Goal: Information Seeking & Learning: Learn about a topic

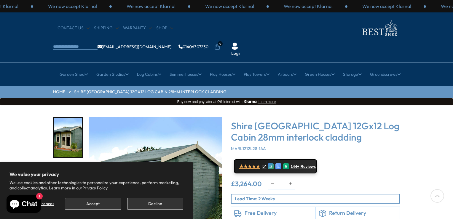
click at [362, 128] on div "Shire [GEOGRAPHIC_DATA] 12Gx12 Log Cabin 28mm interlock cladding MARL1212L28-1AA" at bounding box center [315, 135] width 169 height 31
click at [143, 205] on button "Decline" at bounding box center [155, 204] width 56 height 12
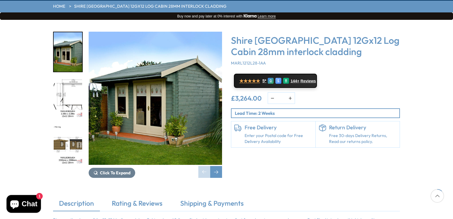
scroll to position [86, 0]
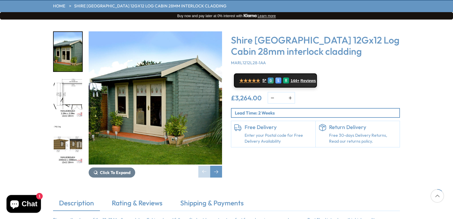
click at [158, 87] on img "1 / 18" at bounding box center [155, 97] width 133 height 133
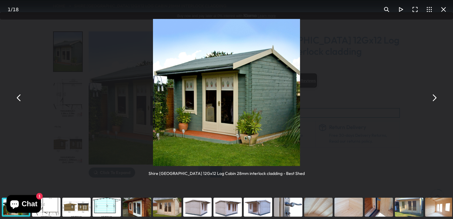
click at [435, 96] on button "You can close this modal content with the ESC key" at bounding box center [434, 98] width 14 height 14
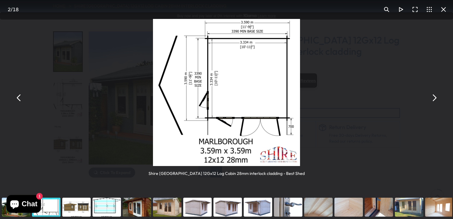
click at [435, 96] on button "You can close this modal content with the ESC key" at bounding box center [434, 98] width 14 height 14
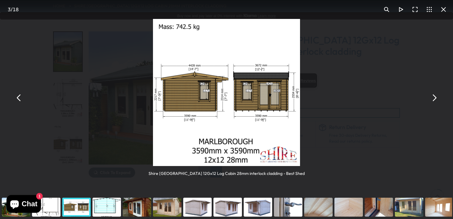
click at [435, 96] on button "You can close this modal content with the ESC key" at bounding box center [434, 98] width 14 height 14
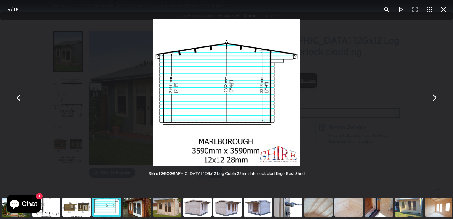
click at [435, 96] on button "You can close this modal content with the ESC key" at bounding box center [434, 98] width 14 height 14
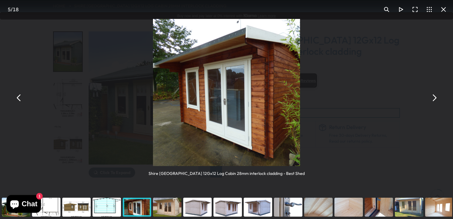
click at [435, 96] on button "You can close this modal content with the ESC key" at bounding box center [434, 98] width 14 height 14
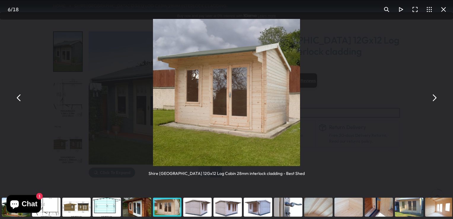
click at [435, 96] on button "You can close this modal content with the ESC key" at bounding box center [434, 98] width 14 height 14
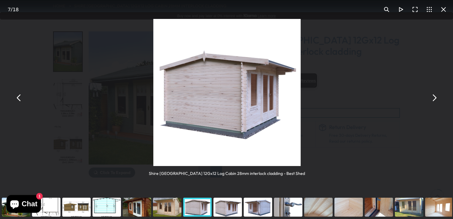
click at [435, 96] on button "You can close this modal content with the ESC key" at bounding box center [434, 98] width 14 height 14
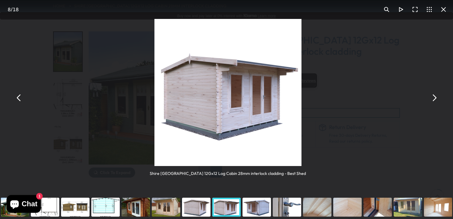
click at [435, 96] on button "You can close this modal content with the ESC key" at bounding box center [434, 98] width 14 height 14
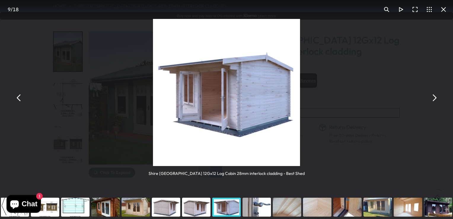
click at [435, 96] on button "You can close this modal content with the ESC key" at bounding box center [434, 98] width 14 height 14
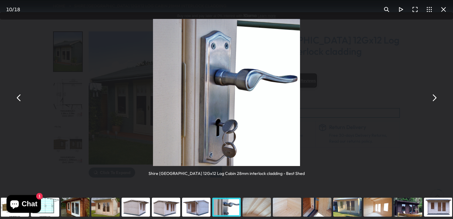
click at [435, 96] on button "You can close this modal content with the ESC key" at bounding box center [434, 98] width 14 height 14
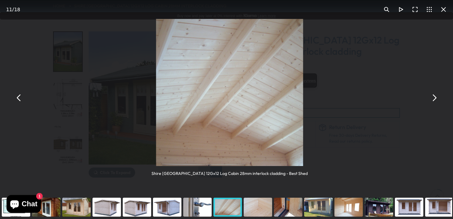
click at [435, 96] on button "You can close this modal content with the ESC key" at bounding box center [434, 98] width 14 height 14
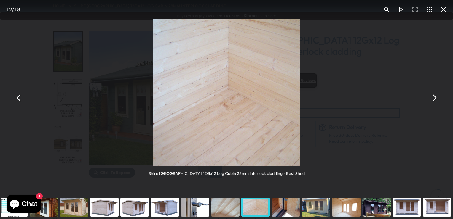
click at [435, 96] on button "You can close this modal content with the ESC key" at bounding box center [434, 98] width 14 height 14
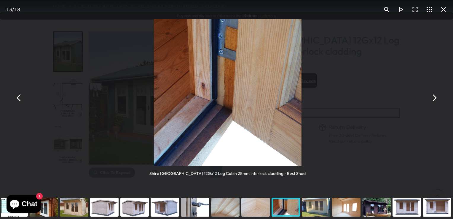
click at [435, 96] on button "You can close this modal content with the ESC key" at bounding box center [434, 98] width 14 height 14
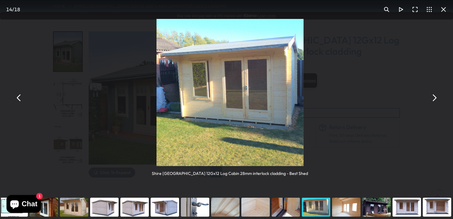
click at [435, 96] on button "You can close this modal content with the ESC key" at bounding box center [434, 98] width 14 height 14
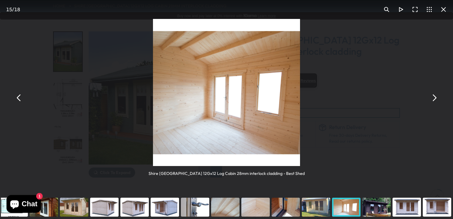
click at [442, 11] on button "You can close this modal content with the ESC key" at bounding box center [443, 9] width 14 height 14
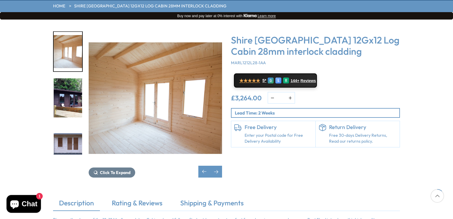
click at [68, 81] on img "16 / 18" at bounding box center [68, 97] width 28 height 39
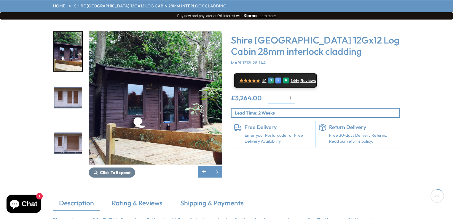
click at [152, 97] on img "16 / 18" at bounding box center [155, 97] width 133 height 133
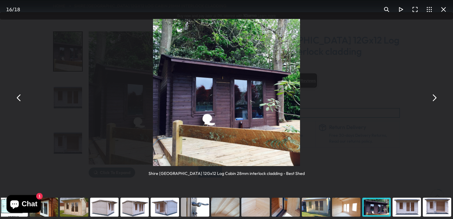
click at [435, 100] on button "You can close this modal content with the ESC key" at bounding box center [434, 98] width 14 height 14
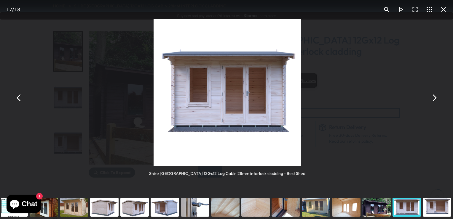
click at [435, 100] on button "You can close this modal content with the ESC key" at bounding box center [434, 98] width 14 height 14
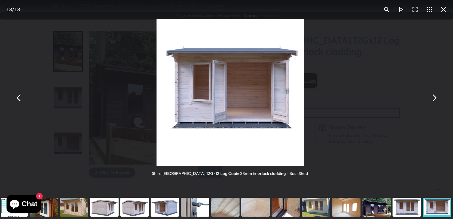
click at [435, 100] on button "You can close this modal content with the ESC key" at bounding box center [434, 98] width 14 height 14
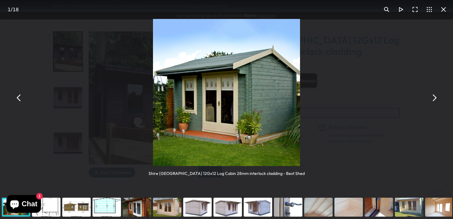
click at [435, 100] on button "You can close this modal content with the ESC key" at bounding box center [434, 98] width 14 height 14
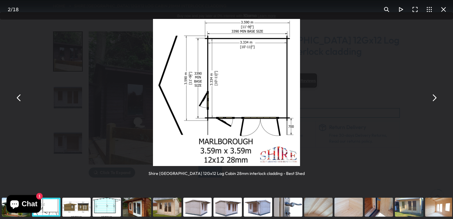
click at [435, 100] on button "You can close this modal content with the ESC key" at bounding box center [434, 98] width 14 height 14
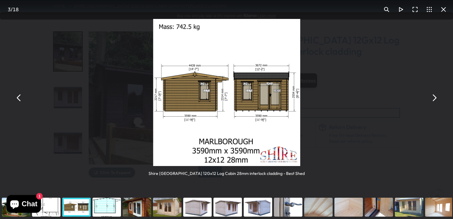
click at [435, 100] on button "You can close this modal content with the ESC key" at bounding box center [434, 98] width 14 height 14
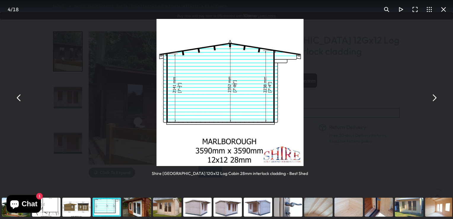
click at [435, 100] on button "You can close this modal content with the ESC key" at bounding box center [434, 98] width 14 height 14
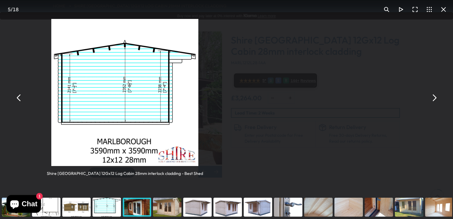
click at [435, 100] on button "You can close this modal content with the ESC key" at bounding box center [434, 98] width 14 height 14
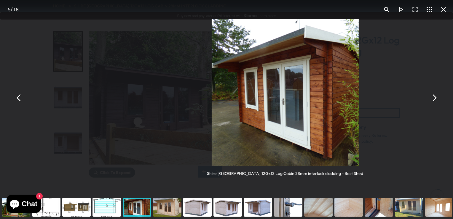
click at [435, 100] on button "You can close this modal content with the ESC key" at bounding box center [434, 98] width 14 height 14
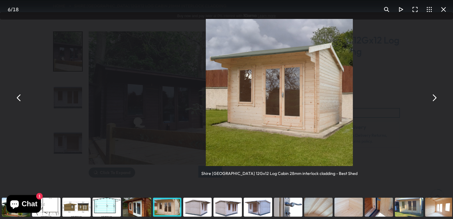
click at [435, 100] on button "You can close this modal content with the ESC key" at bounding box center [434, 98] width 14 height 14
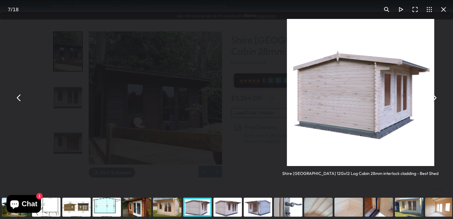
click at [435, 100] on button "You can close this modal content with the ESC key" at bounding box center [434, 98] width 14 height 14
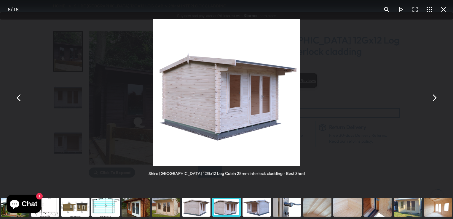
click at [445, 9] on button "You can close this modal content with the ESC key" at bounding box center [443, 9] width 14 height 14
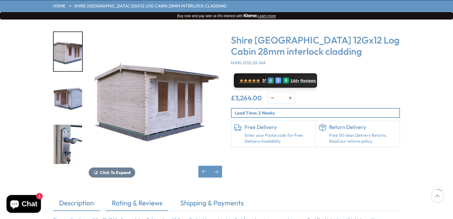
click at [135, 199] on link "Rating & Reviews" at bounding box center [137, 205] width 63 height 12
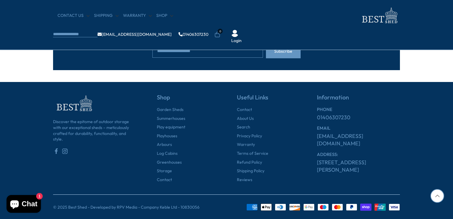
scroll to position [273, 0]
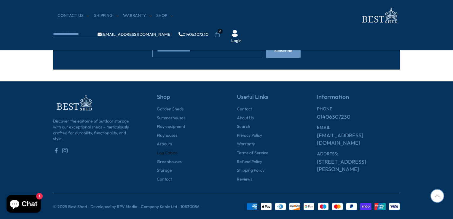
click at [167, 153] on link "Log Cabins" at bounding box center [167, 153] width 21 height 6
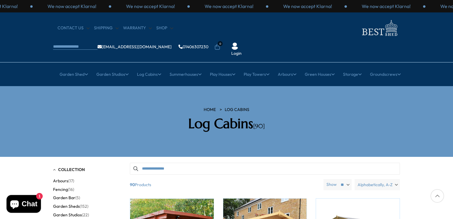
click at [436, 194] on div at bounding box center [437, 196] width 14 height 14
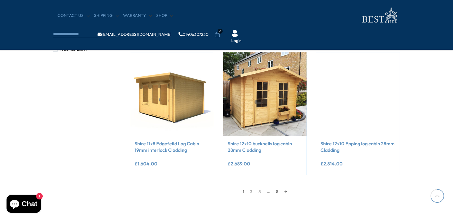
scroll to position [484, 0]
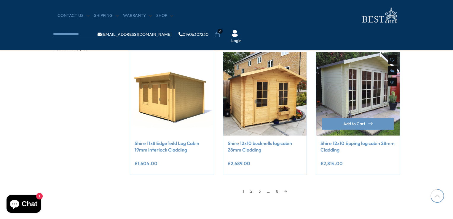
click at [355, 103] on link at bounding box center [358, 94] width 84 height 84
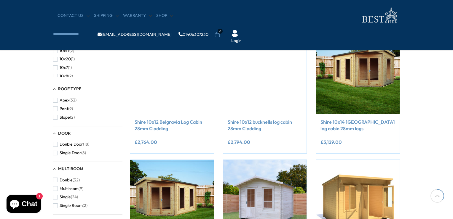
scroll to position [249, 0]
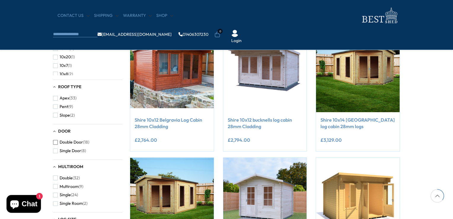
click at [70, 141] on span "Double Door" at bounding box center [71, 142] width 23 height 5
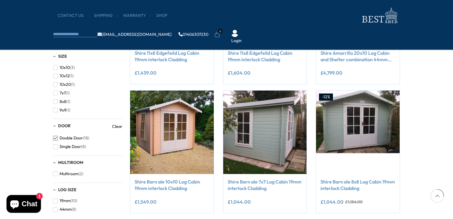
scroll to position [186, 0]
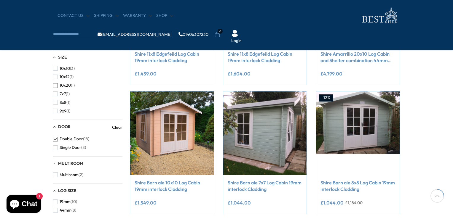
click at [56, 85] on span "button" at bounding box center [55, 85] width 5 height 5
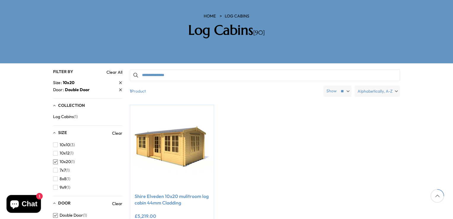
scroll to position [94, 0]
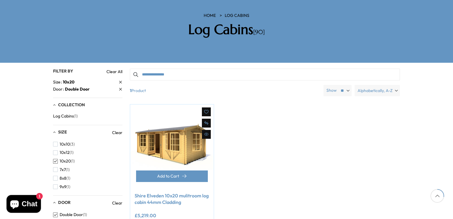
click at [172, 127] on img at bounding box center [172, 147] width 84 height 84
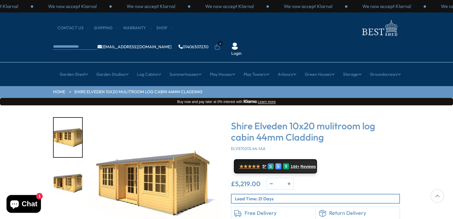
click at [164, 150] on img "1 / 6" at bounding box center [155, 183] width 133 height 133
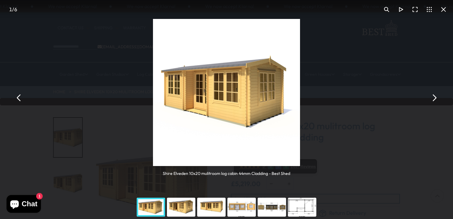
click at [435, 96] on button "You can close this modal content with the ESC key" at bounding box center [434, 98] width 14 height 14
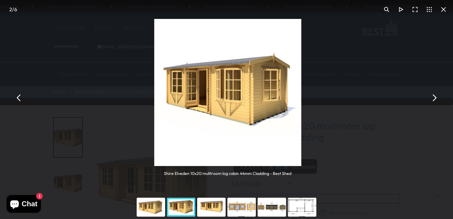
click at [435, 96] on button "You can close this modal content with the ESC key" at bounding box center [434, 98] width 14 height 14
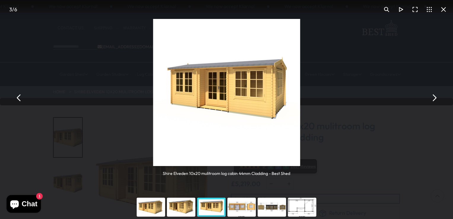
click at [435, 96] on button "You can close this modal content with the ESC key" at bounding box center [434, 98] width 14 height 14
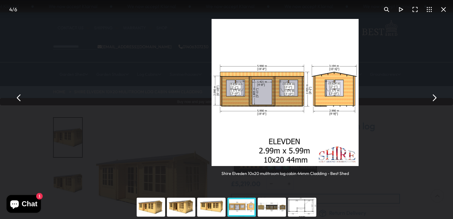
click at [435, 96] on button "You can close this modal content with the ESC key" at bounding box center [434, 98] width 14 height 14
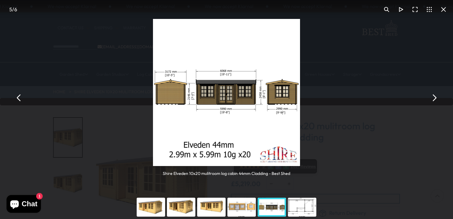
click at [435, 96] on button "You can close this modal content with the ESC key" at bounding box center [434, 98] width 14 height 14
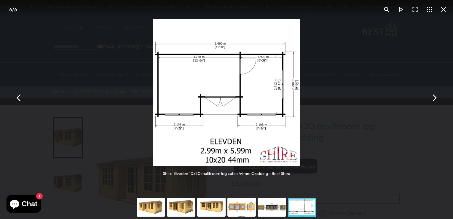
click at [435, 96] on button "You can close this modal content with the ESC key" at bounding box center [434, 98] width 14 height 14
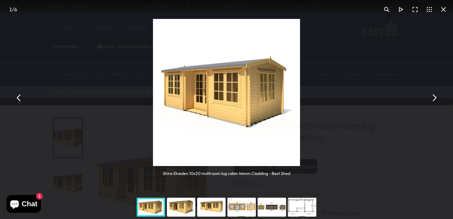
click at [435, 96] on button "You can close this modal content with the ESC key" at bounding box center [434, 98] width 14 height 14
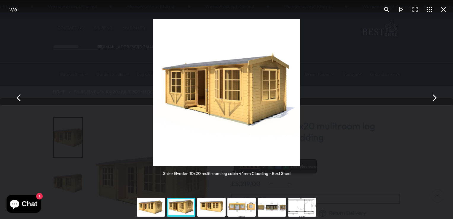
click at [435, 96] on button "You can close this modal content with the ESC key" at bounding box center [434, 98] width 14 height 14
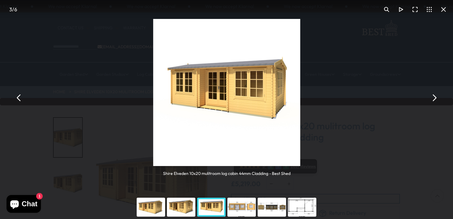
click at [435, 96] on button "You can close this modal content with the ESC key" at bounding box center [434, 98] width 14 height 14
